Goal: Transaction & Acquisition: Purchase product/service

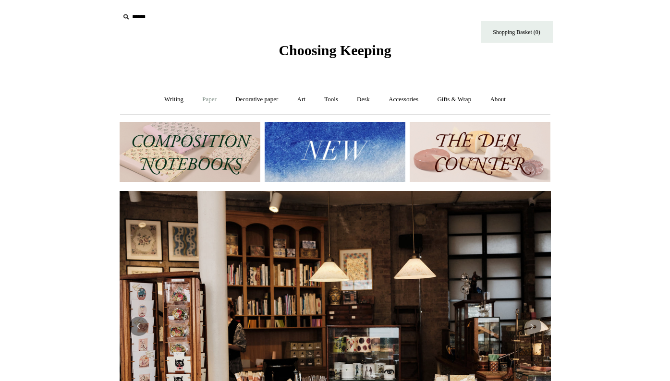
click at [202, 100] on link "Paper +" at bounding box center [209, 99] width 32 height 25
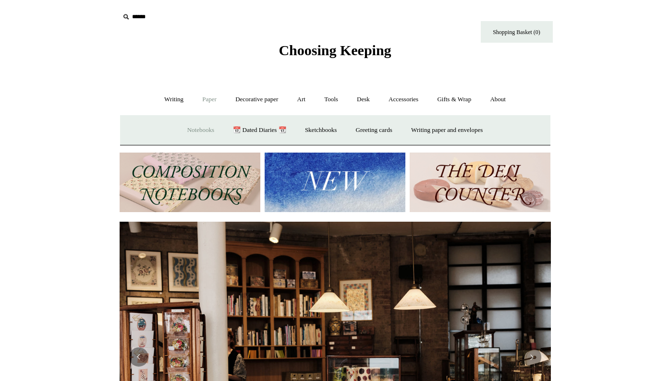
click at [185, 133] on link "Notebooks +" at bounding box center [201, 130] width 44 height 25
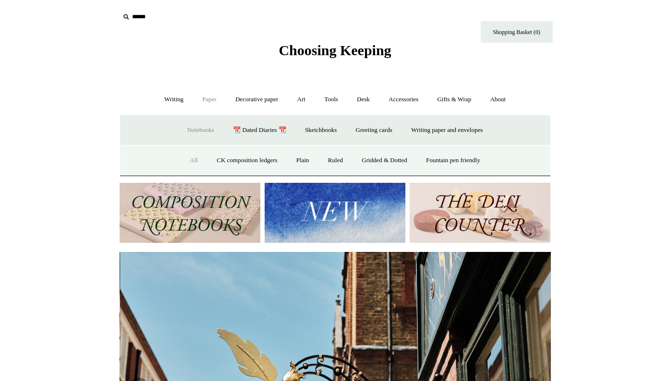
scroll to position [0, 431]
click at [182, 162] on link "All" at bounding box center [193, 160] width 25 height 25
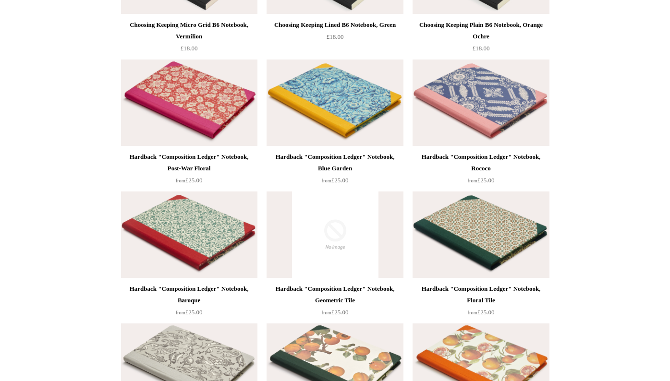
scroll to position [245, 0]
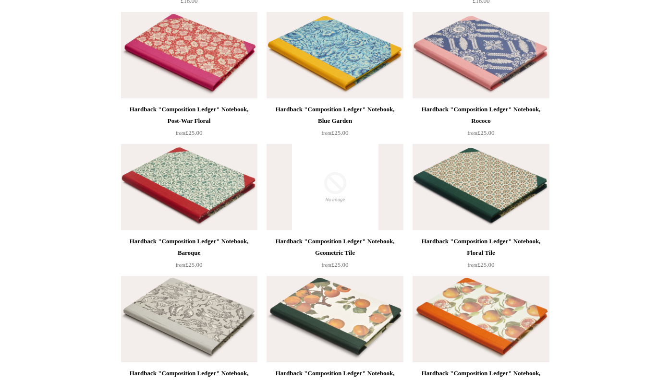
click at [343, 209] on img at bounding box center [334, 187] width 136 height 86
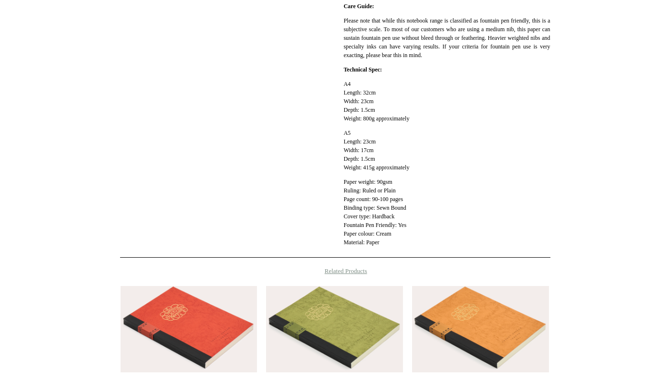
scroll to position [320, 0]
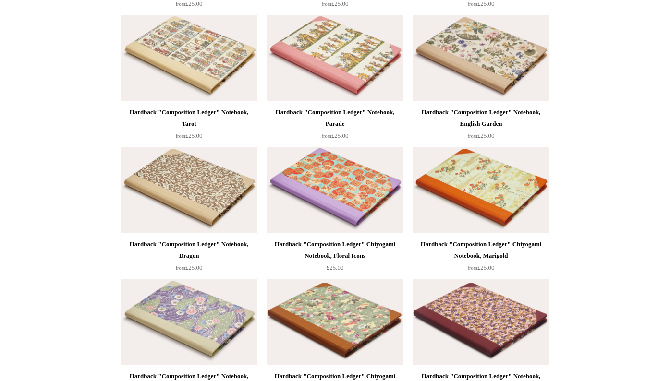
scroll to position [642, 0]
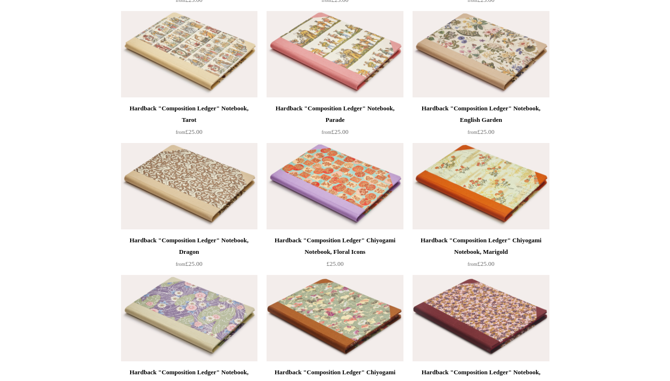
click at [476, 197] on img at bounding box center [480, 186] width 136 height 86
